Goal: Check status: Check status

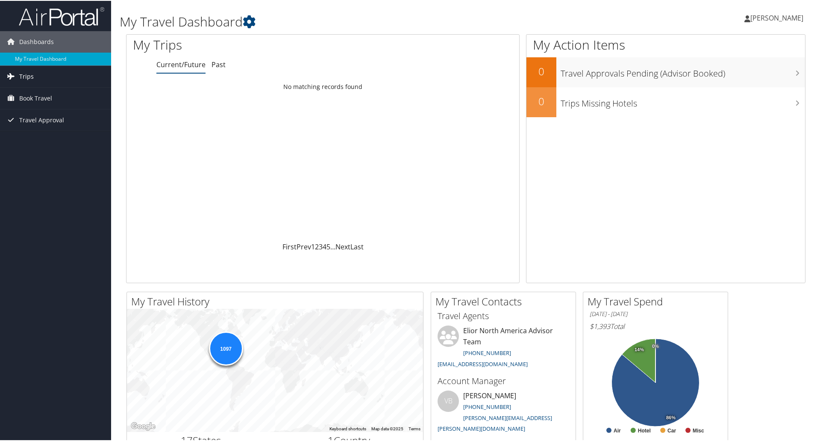
click at [30, 75] on span "Trips" at bounding box center [26, 75] width 15 height 21
click at [29, 105] on link "Past Trips" at bounding box center [55, 105] width 111 height 13
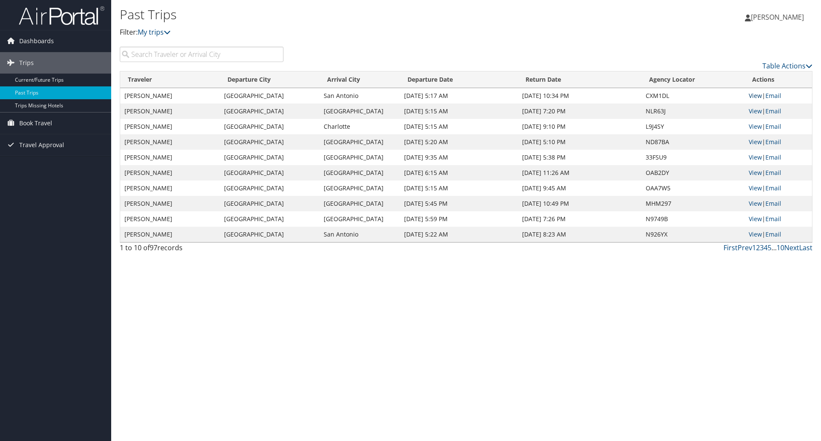
click at [752, 93] on link "View" at bounding box center [755, 95] width 13 height 8
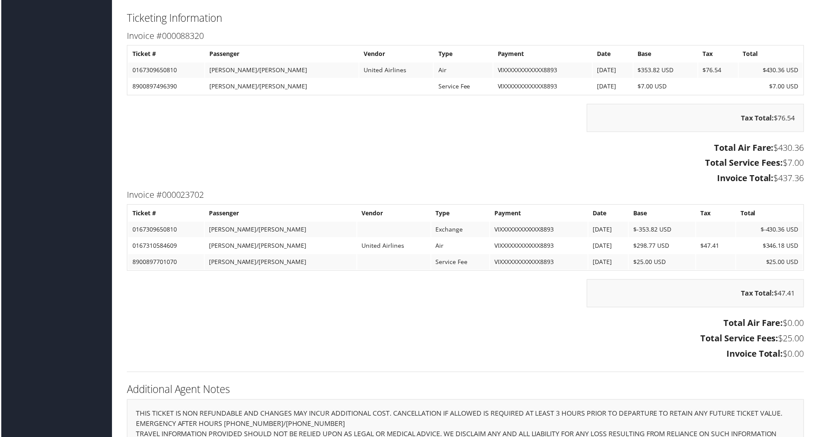
scroll to position [1258, 0]
